Goal: Task Accomplishment & Management: Manage account settings

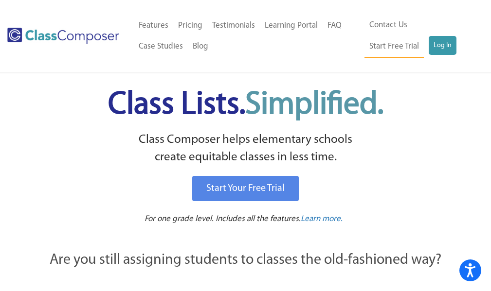
click at [359, 50] on ul "Home Old Features Pricing Testimonials Learning Portal FAQ Case Studies Blog Co…" at bounding box center [249, 36] width 231 height 43
click at [428, 49] on link "Log In" at bounding box center [442, 45] width 28 height 19
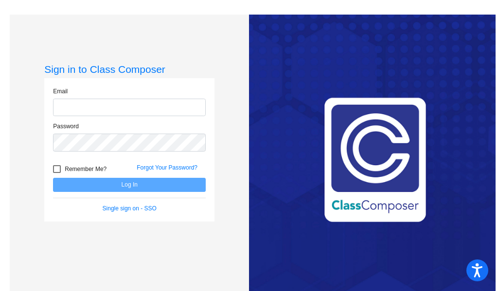
type input "[EMAIL_ADDRESS][DOMAIN_NAME]"
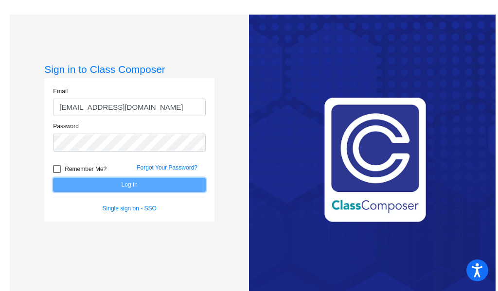
click at [111, 186] on button "Log In" at bounding box center [129, 185] width 153 height 14
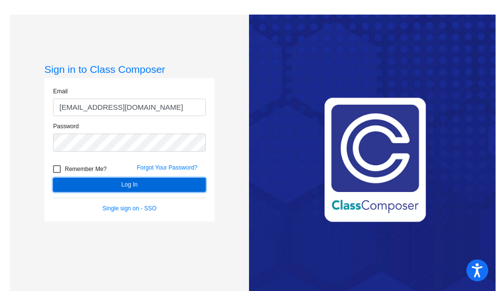
click at [111, 186] on button "Log In" at bounding box center [129, 185] width 153 height 14
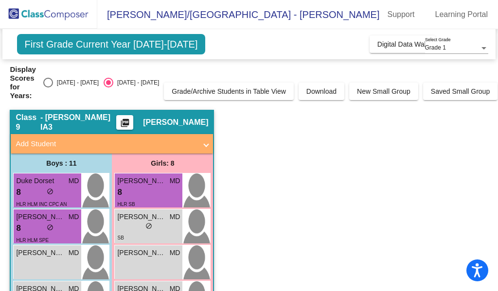
click at [53, 84] on div "Select an option" at bounding box center [48, 83] width 10 height 10
click at [48, 88] on input "[DATE] - [DATE]" at bounding box center [48, 88] width 0 height 0
radio input "true"
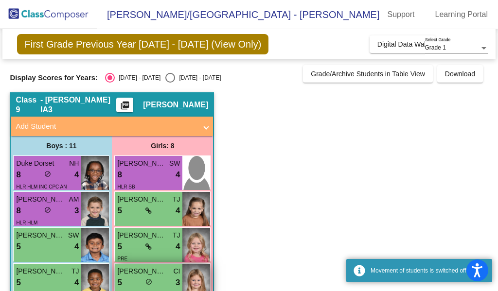
scroll to position [195, 0]
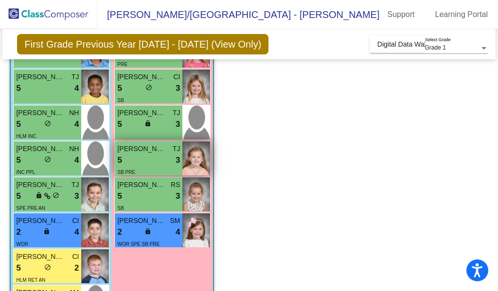
click at [152, 165] on div "5 lock do_not_disturb_alt 3" at bounding box center [148, 160] width 63 height 13
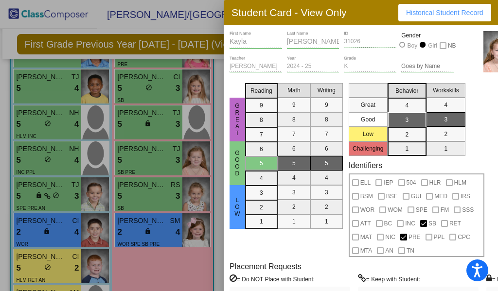
click at [187, 36] on div at bounding box center [249, 145] width 498 height 291
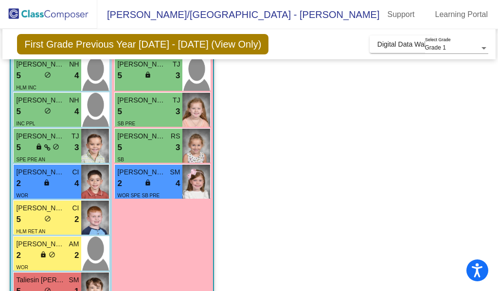
scroll to position [0, 0]
